Goal: Obtain resource: Download file/media

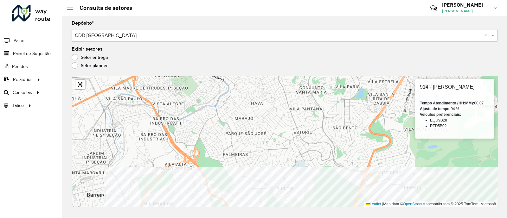
click at [311, 216] on div "Depósito * Selecione um depósito × CDD Belo Horizonte × Exibir setores Setor en…" at bounding box center [284, 117] width 445 height 203
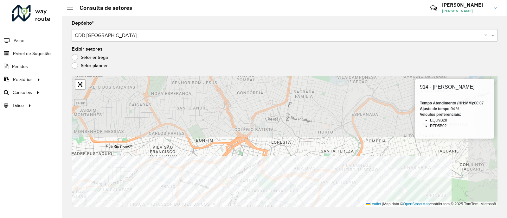
click at [284, 218] on html "Aguarde... Pop-up bloqueado! Seu navegador bloqueou automáticamente a abertura …" at bounding box center [253, 109] width 507 height 218
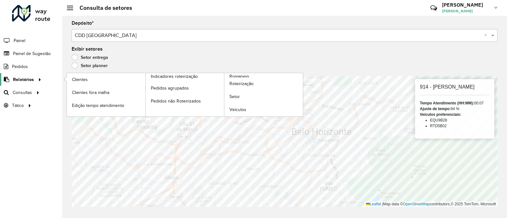
click at [19, 80] on span "Relatórios" at bounding box center [23, 79] width 21 height 7
click at [41, 80] on div at bounding box center [39, 79] width 10 height 7
click at [40, 79] on icon at bounding box center [38, 79] width 5 height 10
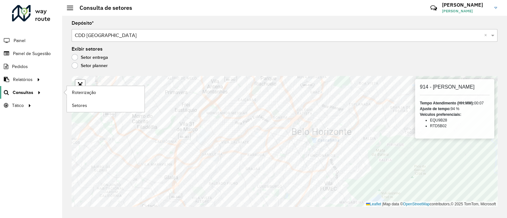
click at [35, 90] on icon at bounding box center [37, 92] width 5 height 10
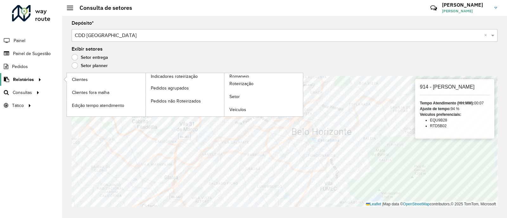
click at [37, 81] on icon at bounding box center [38, 79] width 5 height 10
click at [235, 76] on span "Romaneio" at bounding box center [239, 76] width 21 height 7
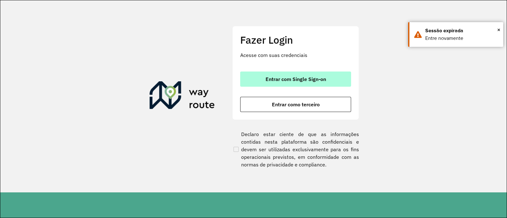
click at [299, 80] on span "Entrar com Single Sign-on" at bounding box center [296, 79] width 61 height 5
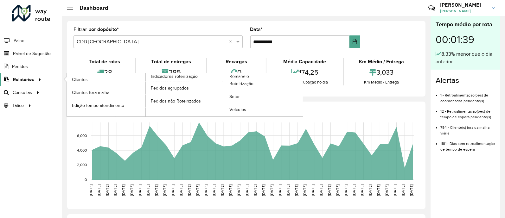
click at [40, 77] on icon at bounding box center [38, 79] width 5 height 10
click at [36, 84] on link "Relatórios" at bounding box center [21, 79] width 43 height 13
click at [246, 76] on span "Romaneio" at bounding box center [239, 76] width 21 height 7
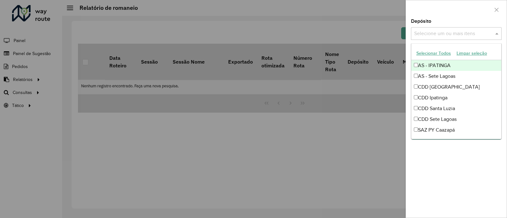
click at [443, 33] on input "text" at bounding box center [453, 34] width 81 height 8
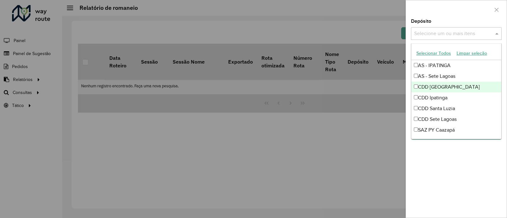
click at [433, 87] on div "CDD [GEOGRAPHIC_DATA]" at bounding box center [456, 87] width 90 height 11
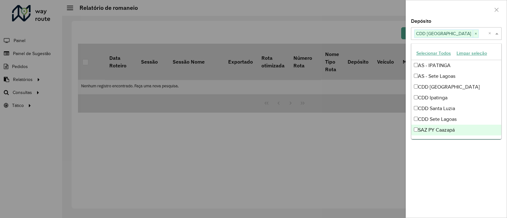
click at [473, 158] on div "**********" at bounding box center [456, 118] width 101 height 199
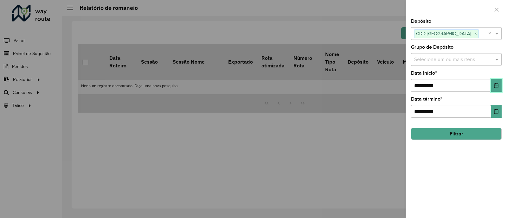
click at [495, 86] on icon "Choose Date" at bounding box center [496, 85] width 5 height 5
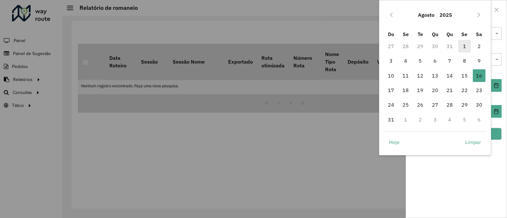
click at [464, 44] on span "1" at bounding box center [464, 46] width 13 height 13
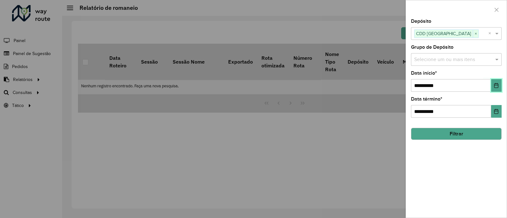
click at [495, 84] on icon "Choose Date" at bounding box center [496, 85] width 4 height 5
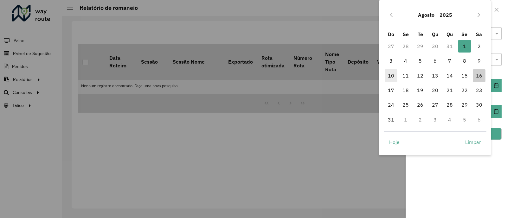
click at [392, 77] on span "10" at bounding box center [391, 75] width 13 height 13
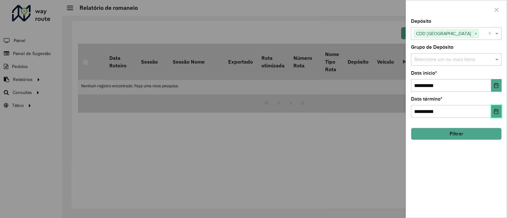
click at [498, 113] on icon "Choose Date" at bounding box center [496, 111] width 5 height 5
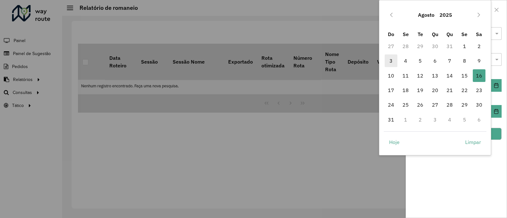
click at [389, 58] on span "3" at bounding box center [391, 61] width 13 height 13
type input "**********"
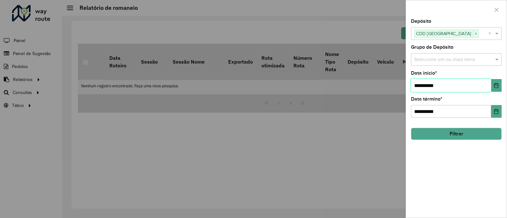
click at [452, 86] on input "**********" at bounding box center [451, 85] width 80 height 13
click at [498, 82] on button "Choose Date" at bounding box center [496, 85] width 10 height 13
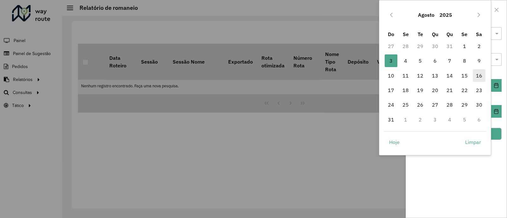
click at [484, 78] on span "16" at bounding box center [479, 75] width 13 height 13
type input "**********"
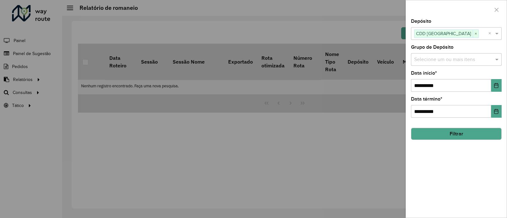
click at [465, 137] on button "Filtrar" at bounding box center [456, 134] width 91 height 12
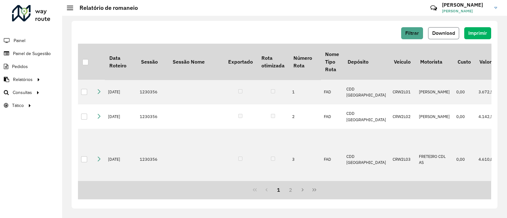
click at [441, 31] on span "Download" at bounding box center [443, 32] width 23 height 5
click at [416, 33] on span "Filtrar" at bounding box center [412, 32] width 14 height 5
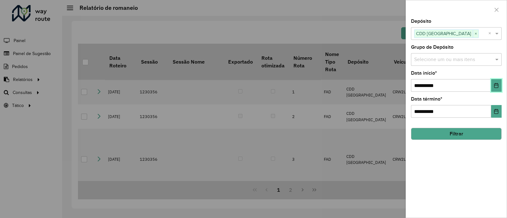
click at [495, 84] on icon "Choose Date" at bounding box center [496, 85] width 4 height 5
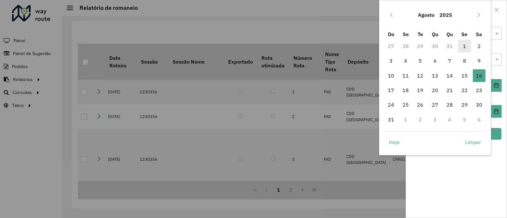
click at [460, 47] on span "1" at bounding box center [464, 46] width 13 height 13
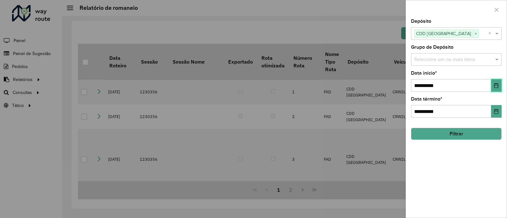
click at [495, 85] on icon "Choose Date" at bounding box center [496, 85] width 5 height 5
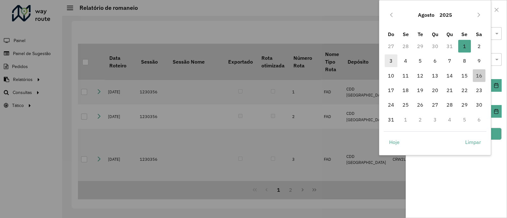
click at [390, 62] on span "3" at bounding box center [391, 61] width 13 height 13
type input "**********"
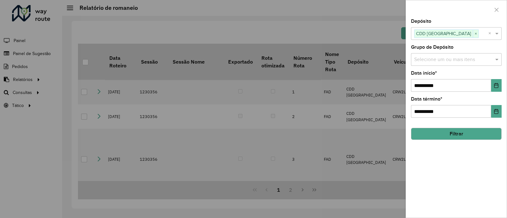
click at [458, 134] on button "Filtrar" at bounding box center [456, 134] width 91 height 12
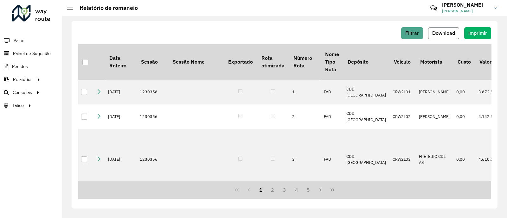
click at [449, 33] on span "Download" at bounding box center [443, 32] width 23 height 5
